Goal: Find specific page/section

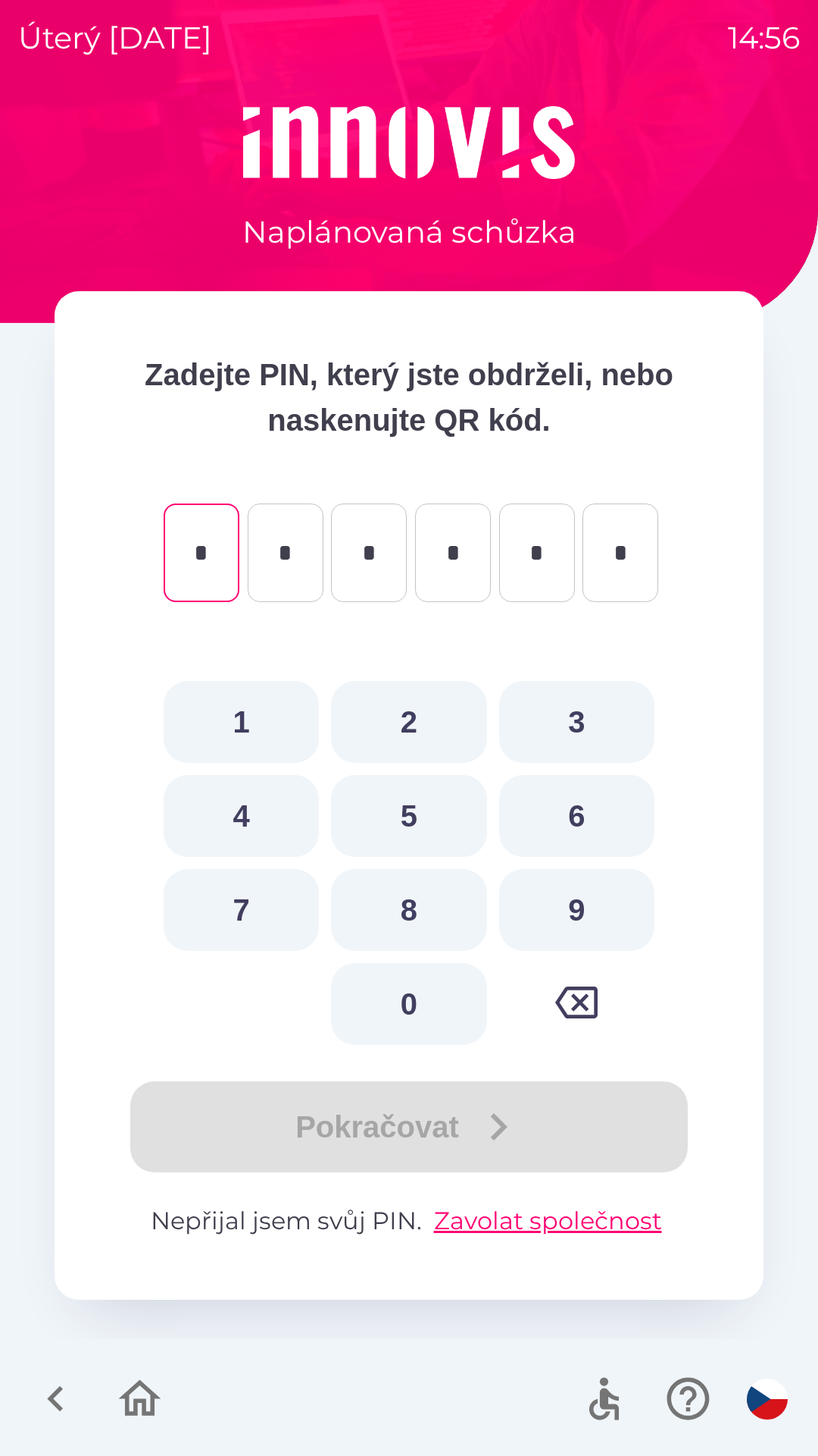
click at [47, 1405] on icon "button" at bounding box center [56, 1399] width 51 height 51
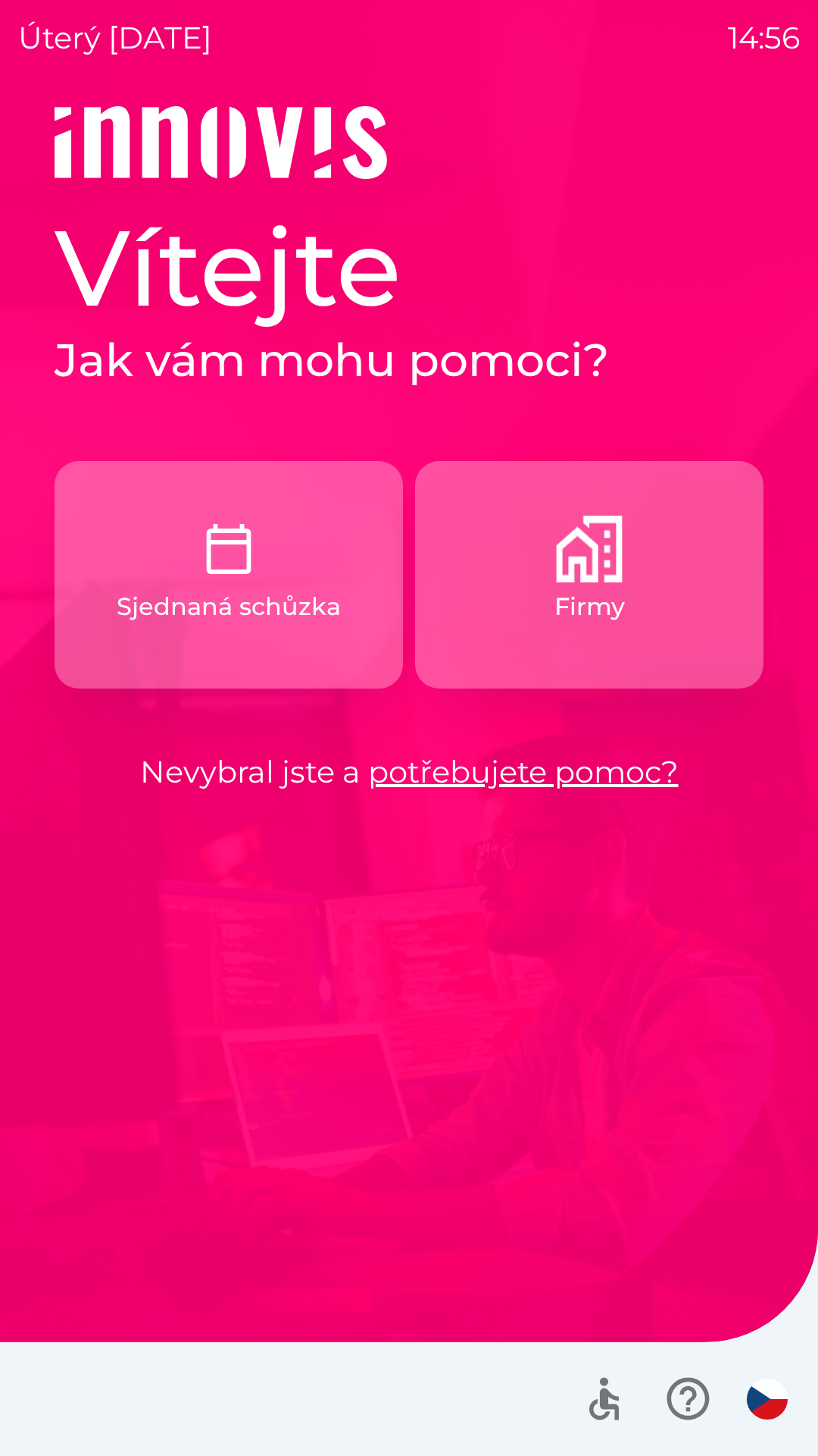
click at [551, 600] on button "Firmy" at bounding box center [589, 575] width 348 height 228
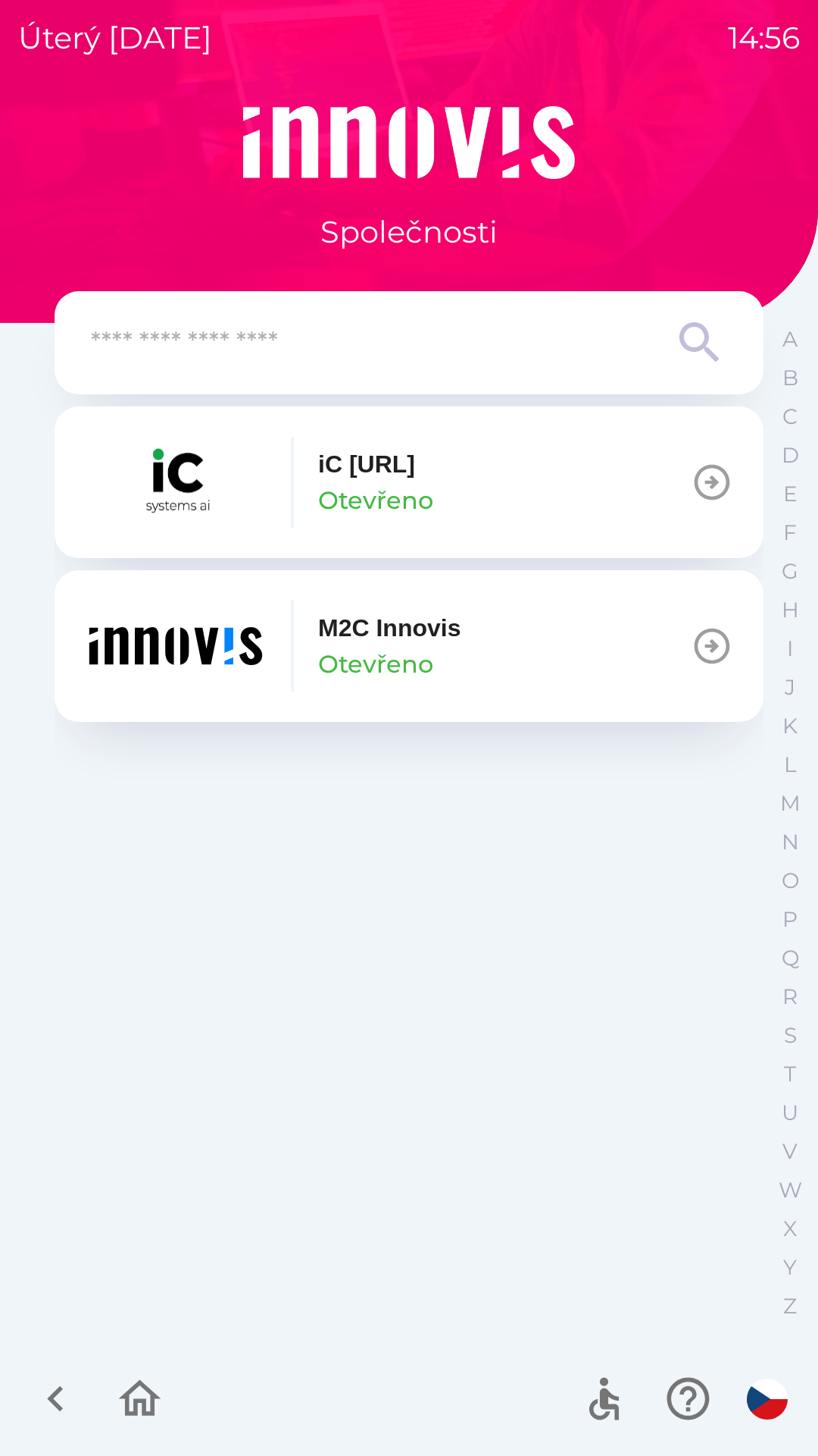
click at [210, 354] on input "text" at bounding box center [378, 342] width 576 height 41
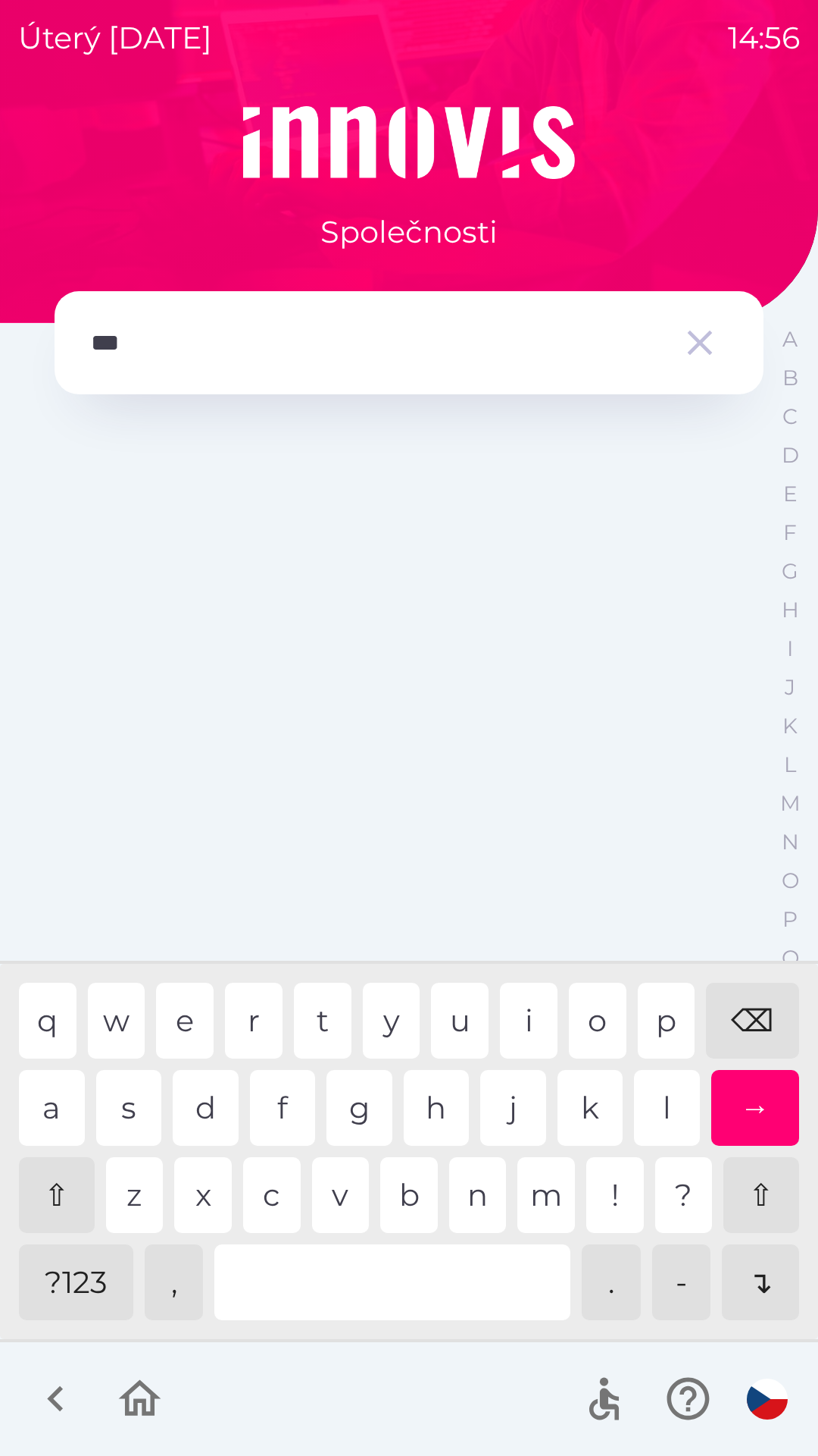
click at [664, 1100] on div "l" at bounding box center [667, 1108] width 66 height 76
click at [614, 1034] on div "o" at bounding box center [598, 1020] width 57 height 76
type input "******"
click at [752, 1094] on div "→" at bounding box center [755, 1108] width 89 height 76
click at [688, 330] on icon "button" at bounding box center [700, 343] width 42 height 42
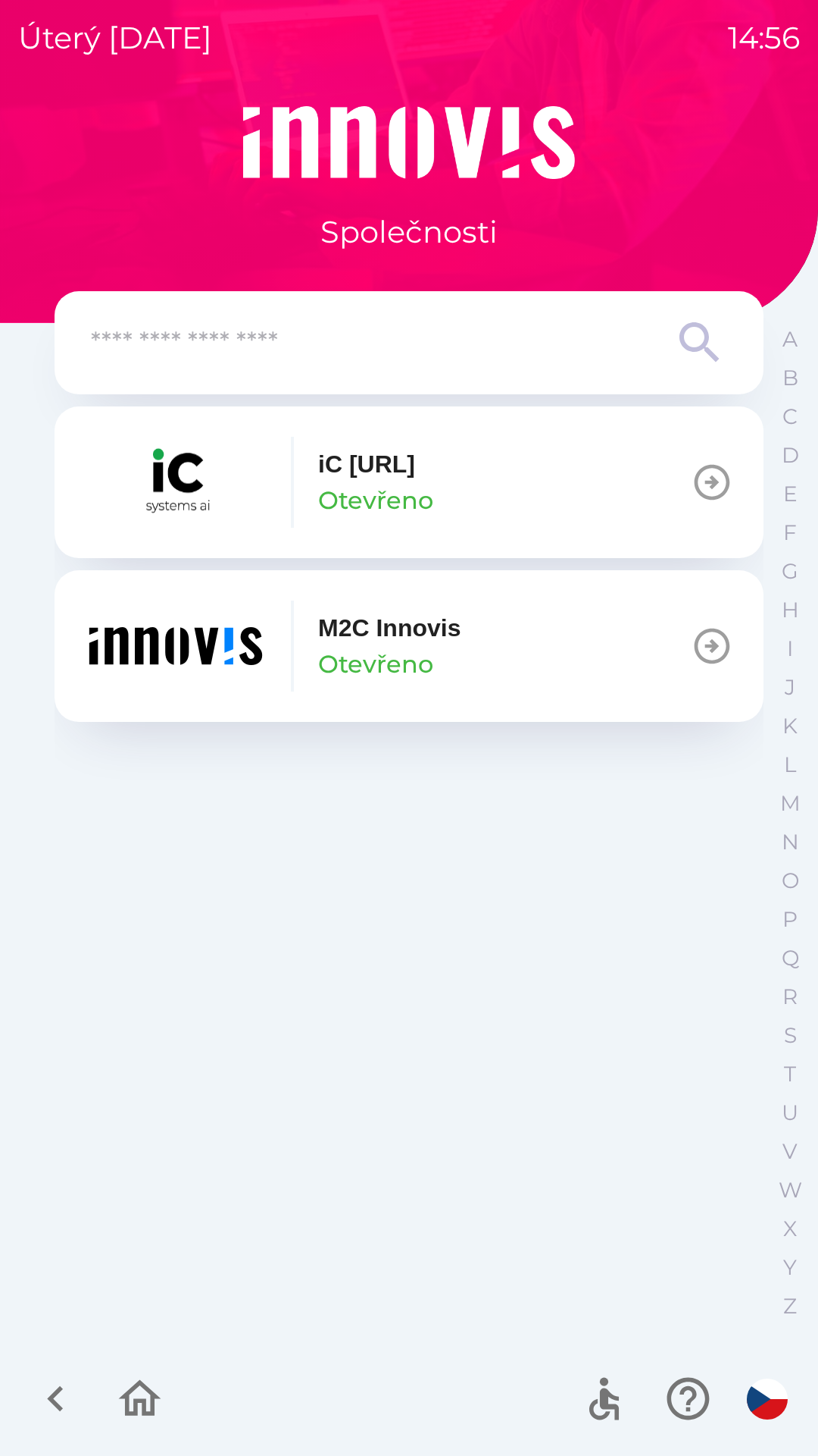
click at [135, 1403] on icon "button" at bounding box center [140, 1398] width 42 height 36
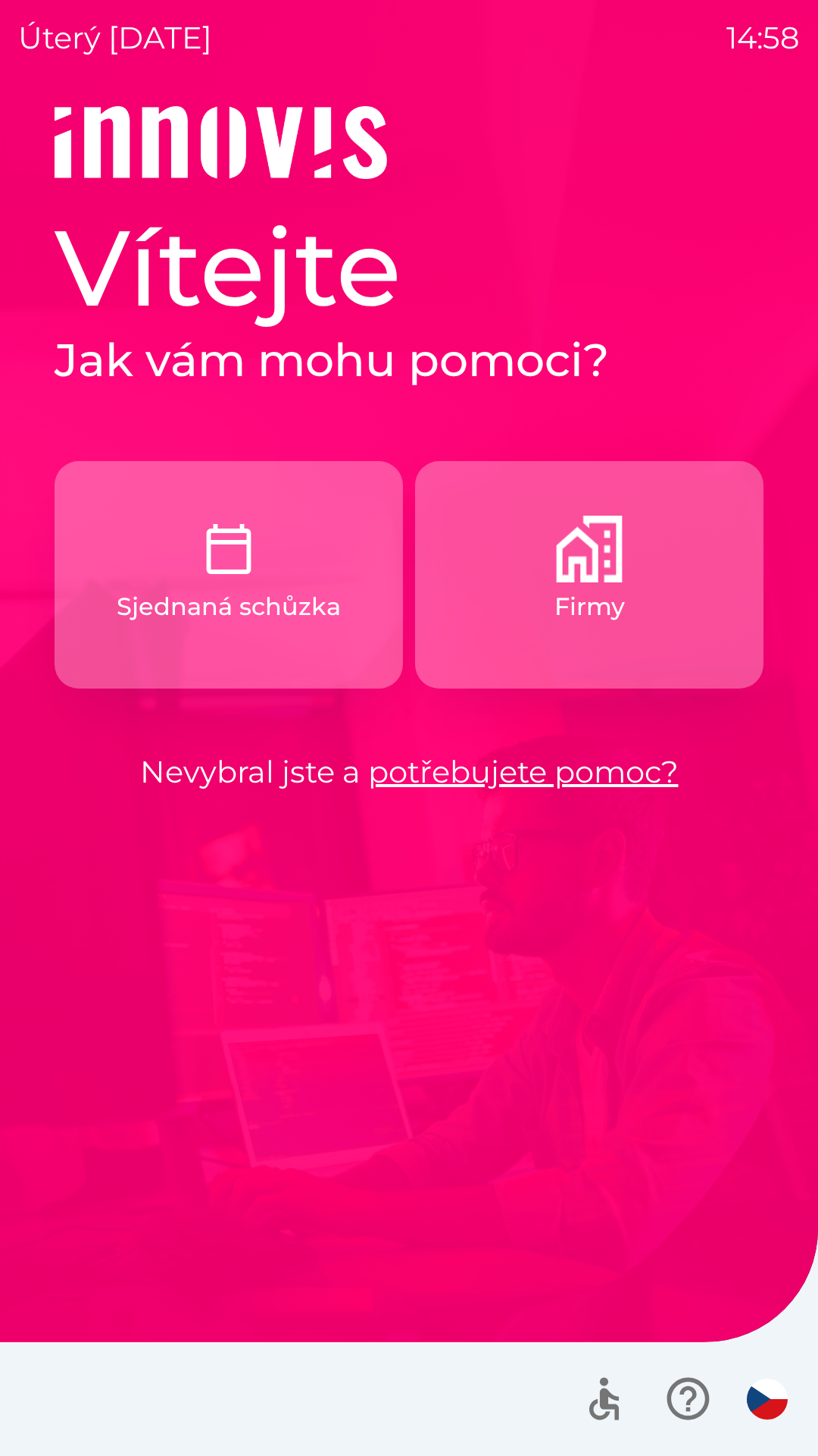
click at [635, 581] on button "Firmy" at bounding box center [589, 575] width 348 height 228
